Goal: Complete application form

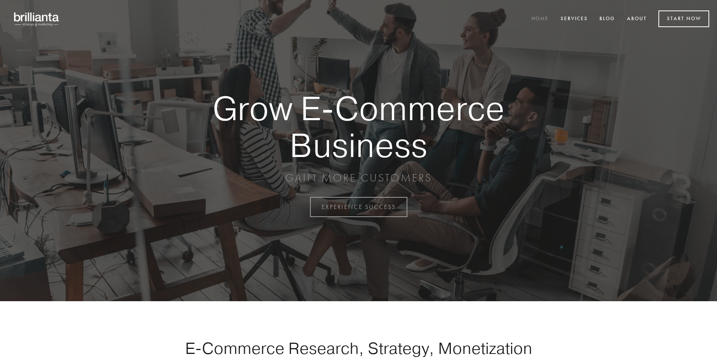
scroll to position [2034, 0]
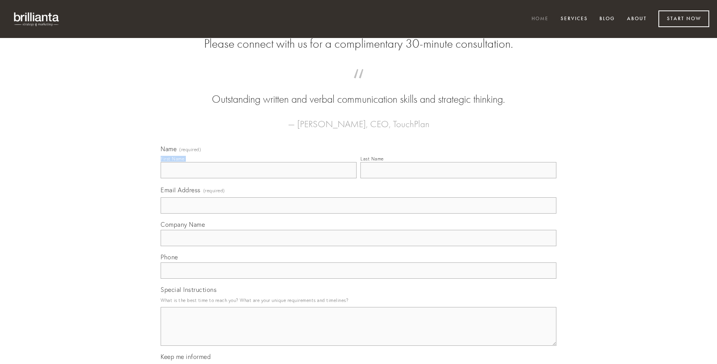
type input "[PERSON_NAME]"
click at [458, 178] on input "Last Name" at bounding box center [458, 170] width 196 height 16
type input "[PERSON_NAME]"
click at [358, 214] on input "Email Address (required)" at bounding box center [359, 205] width 396 height 16
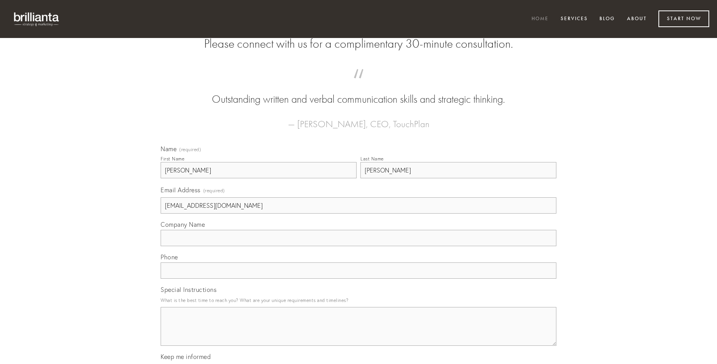
type input "[EMAIL_ADDRESS][DOMAIN_NAME]"
click at [358, 246] on input "Company Name" at bounding box center [359, 238] width 396 height 16
type input "consequuntur"
click at [358, 279] on input "text" at bounding box center [359, 271] width 396 height 16
click at [358, 334] on textarea "Special Instructions" at bounding box center [359, 326] width 396 height 39
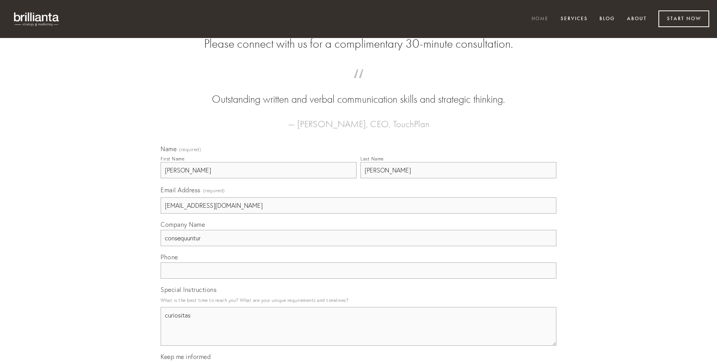
type textarea "curiositas"
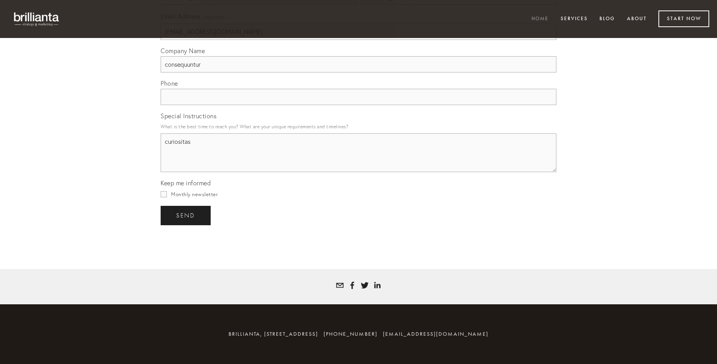
click at [186, 215] on span "send" at bounding box center [185, 215] width 19 height 7
